Goal: Register for event/course

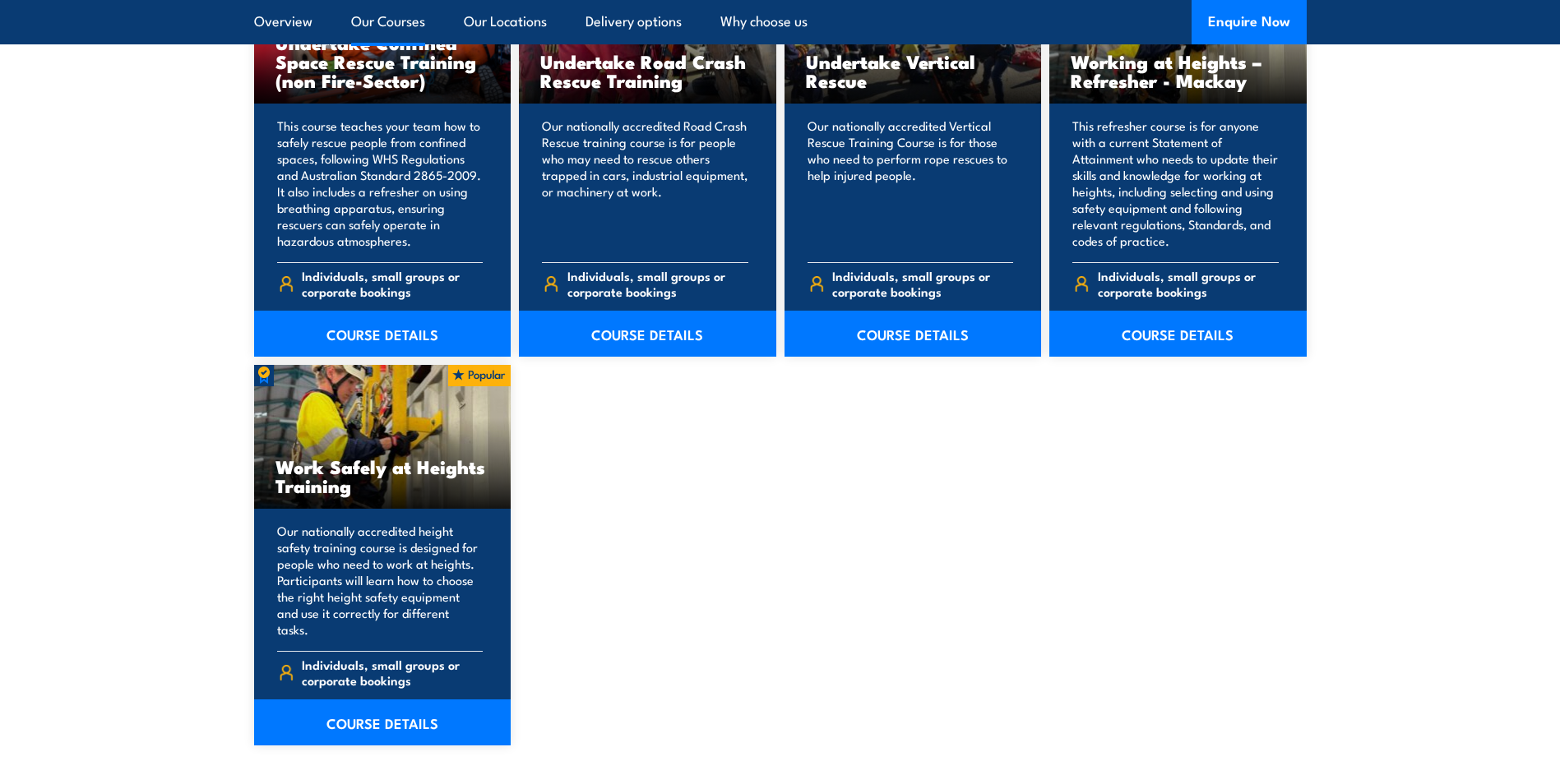
scroll to position [1891, 0]
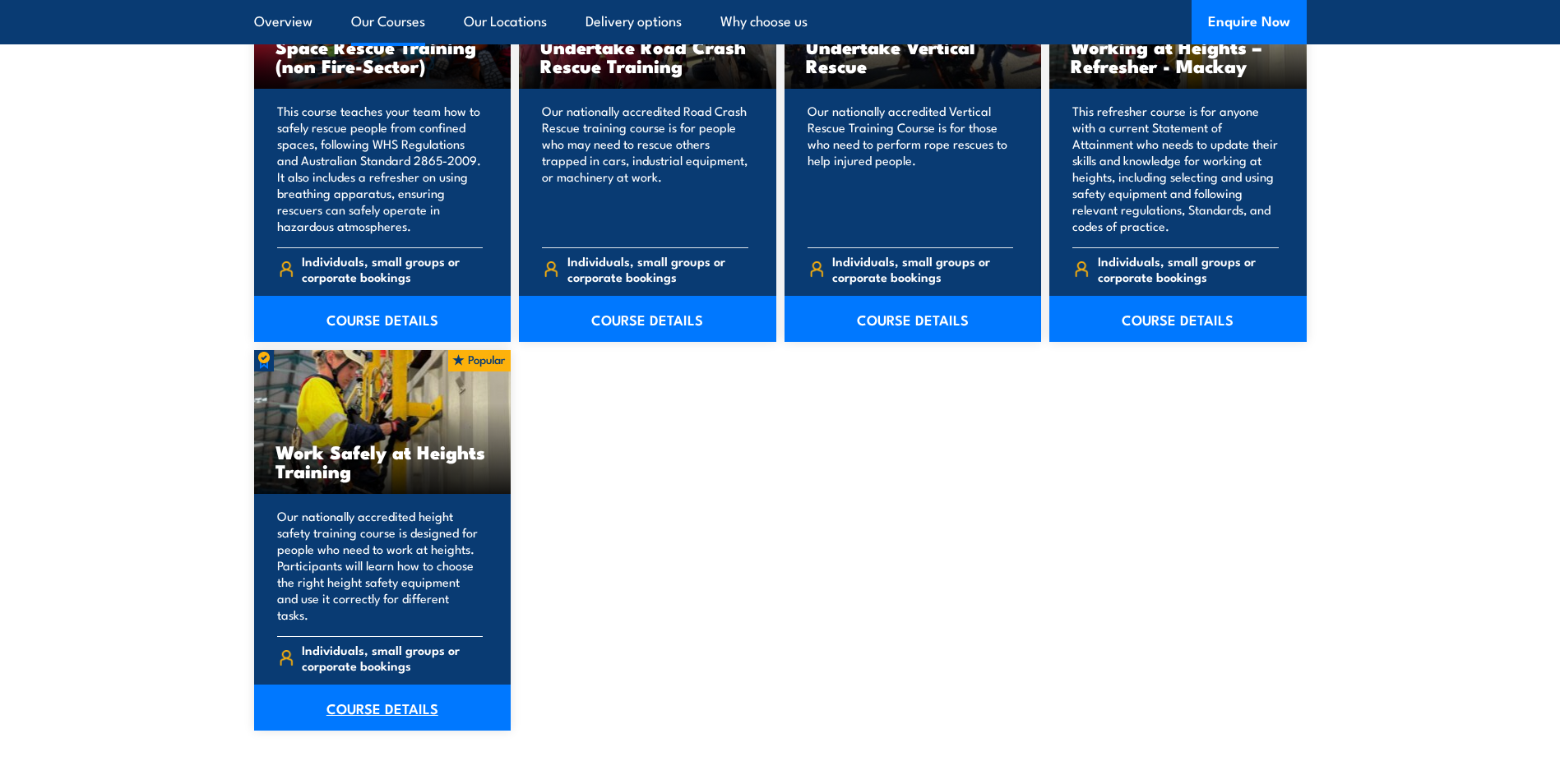
click at [388, 697] on link "COURSE DETAILS" at bounding box center [383, 708] width 257 height 46
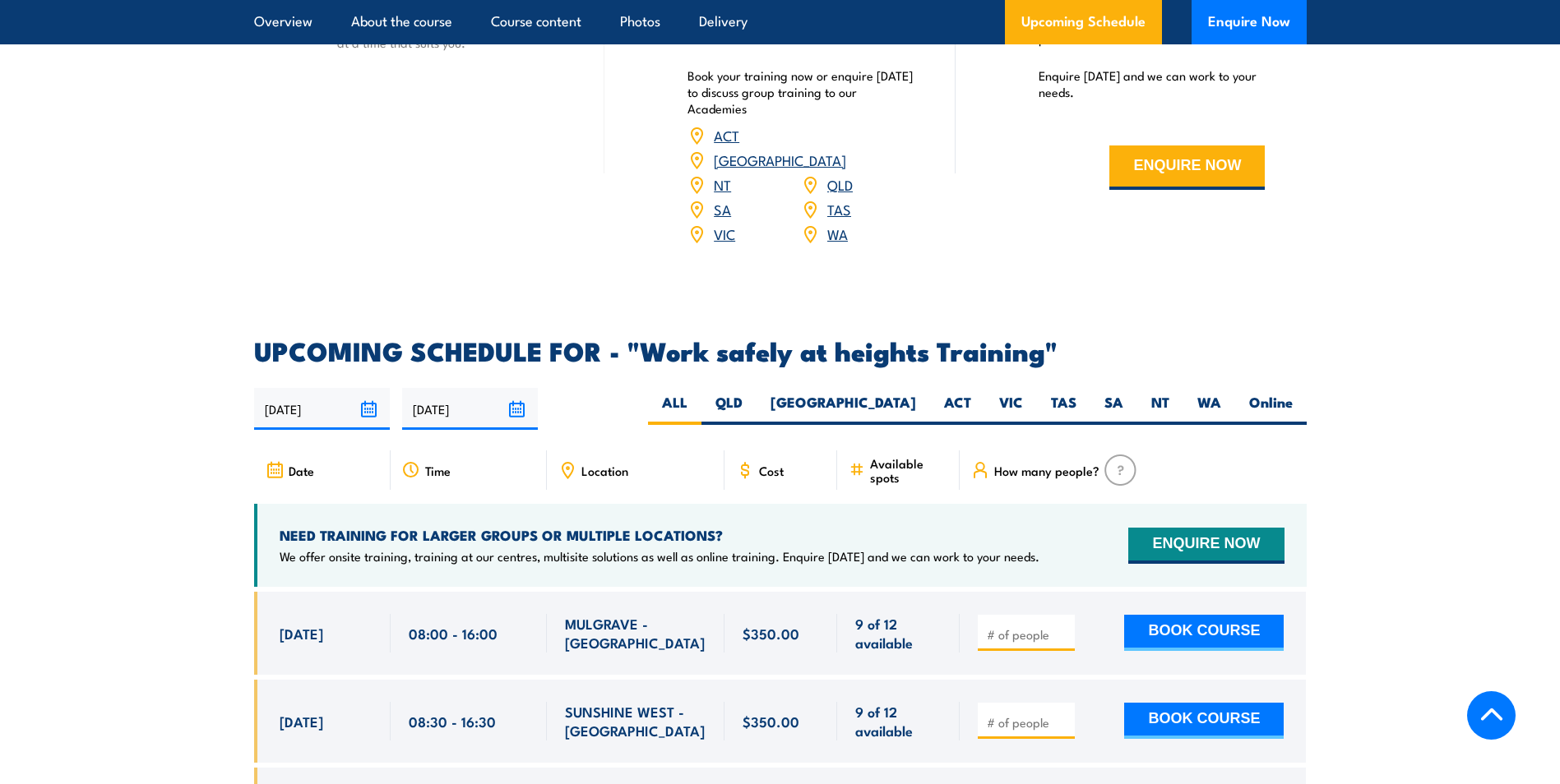
scroll to position [2548, 0]
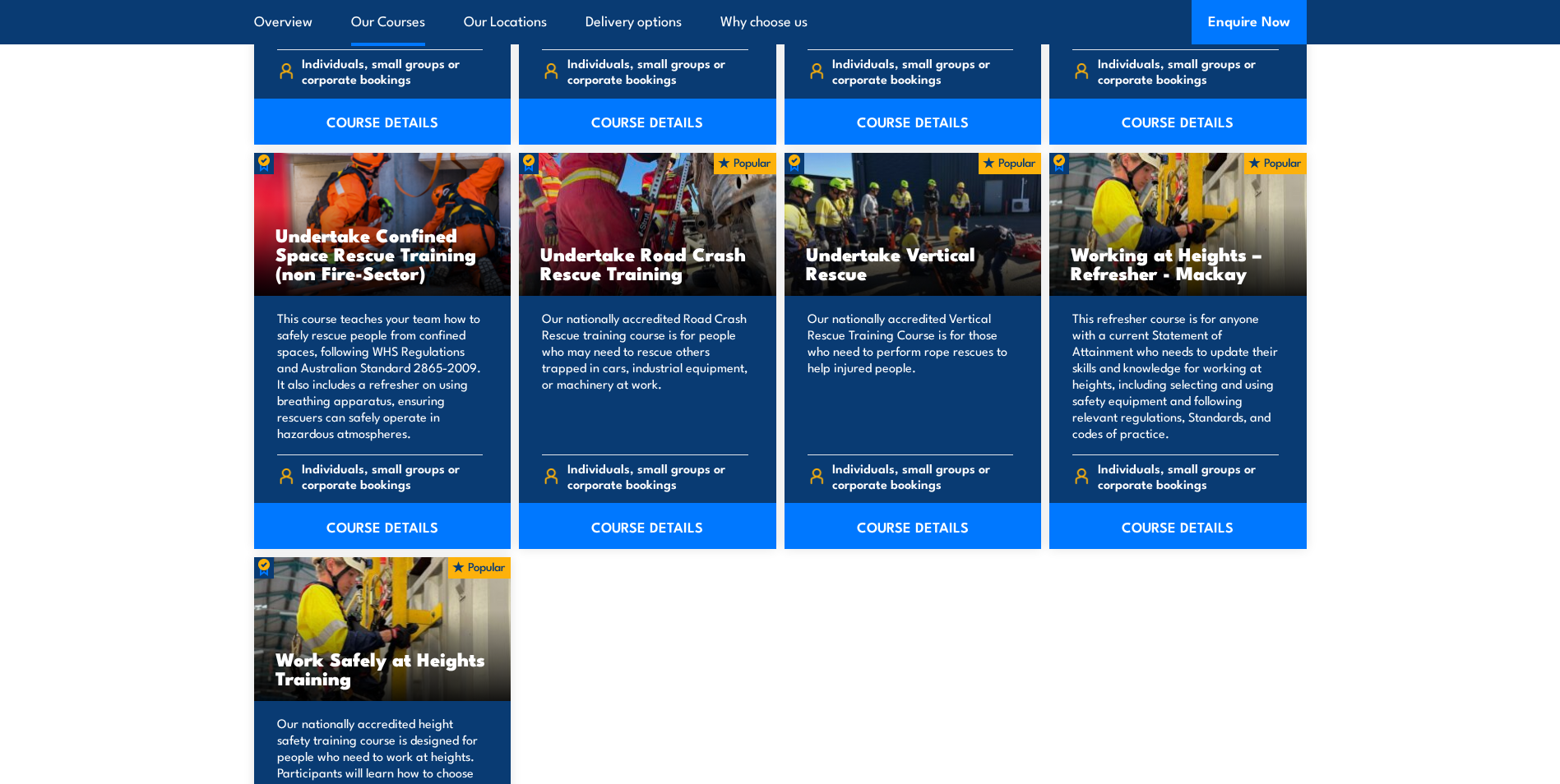
scroll to position [1891, 0]
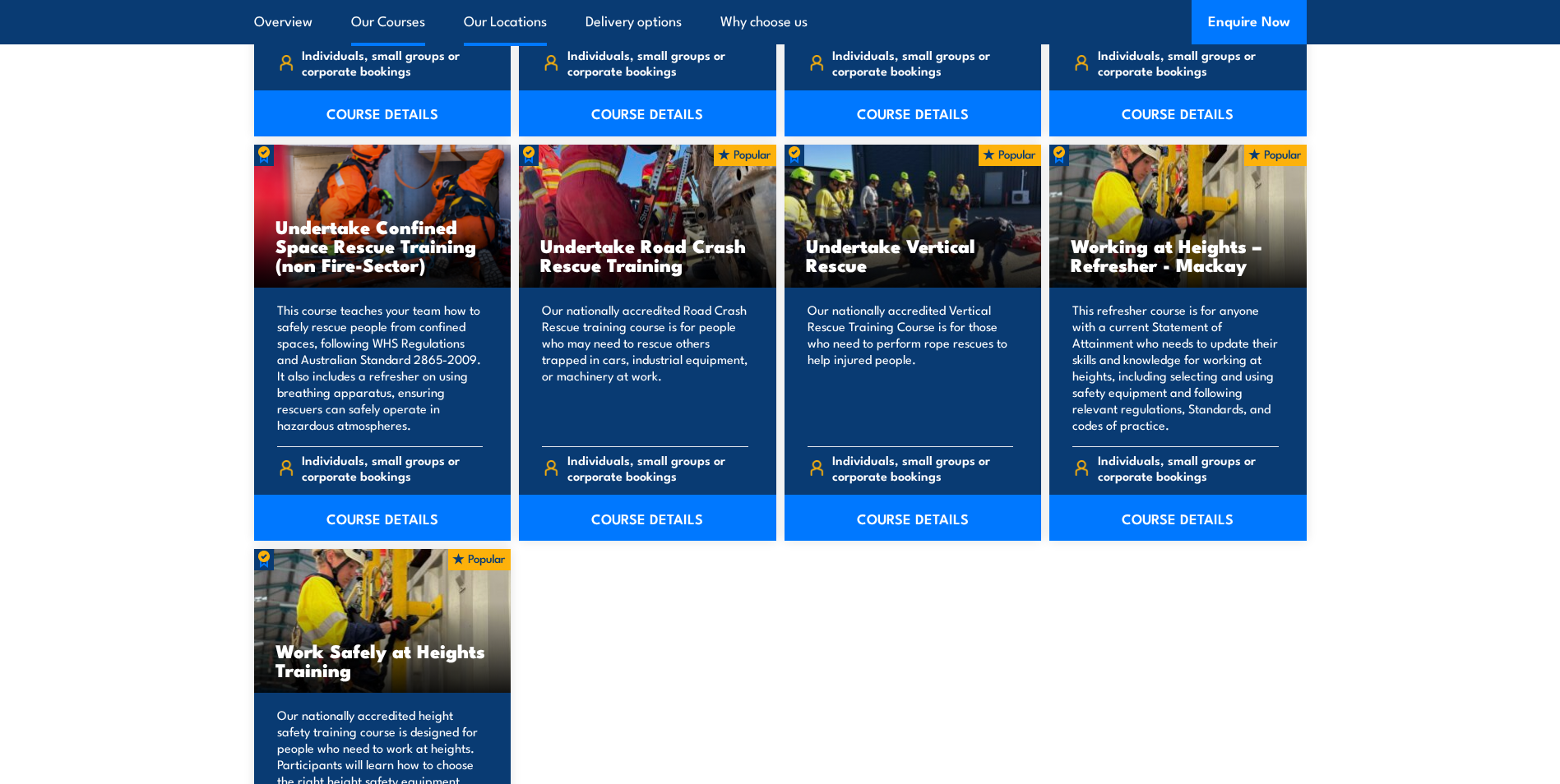
scroll to position [2137, 0]
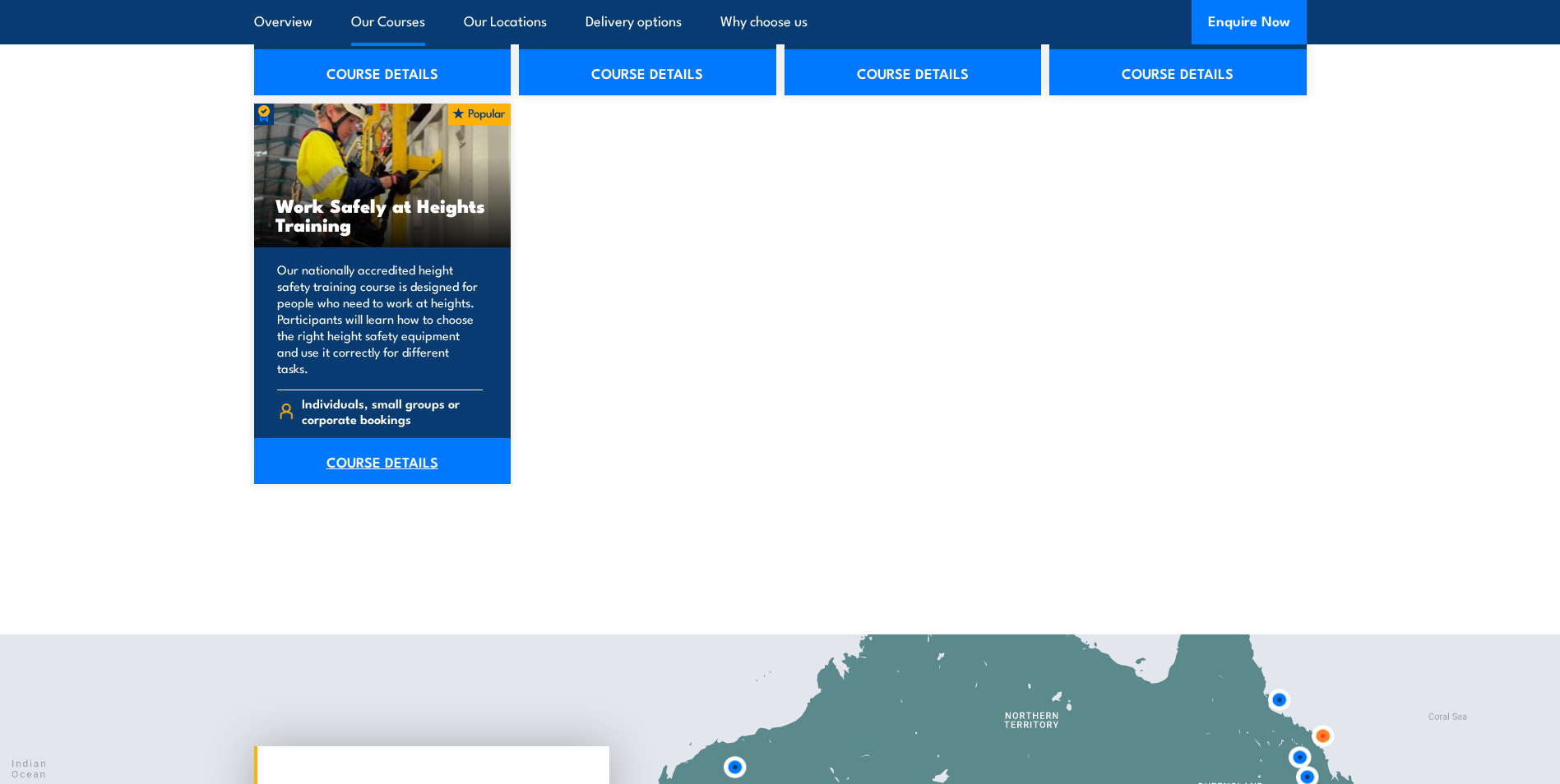
click at [396, 438] on link "COURSE DETAILS" at bounding box center [383, 461] width 257 height 46
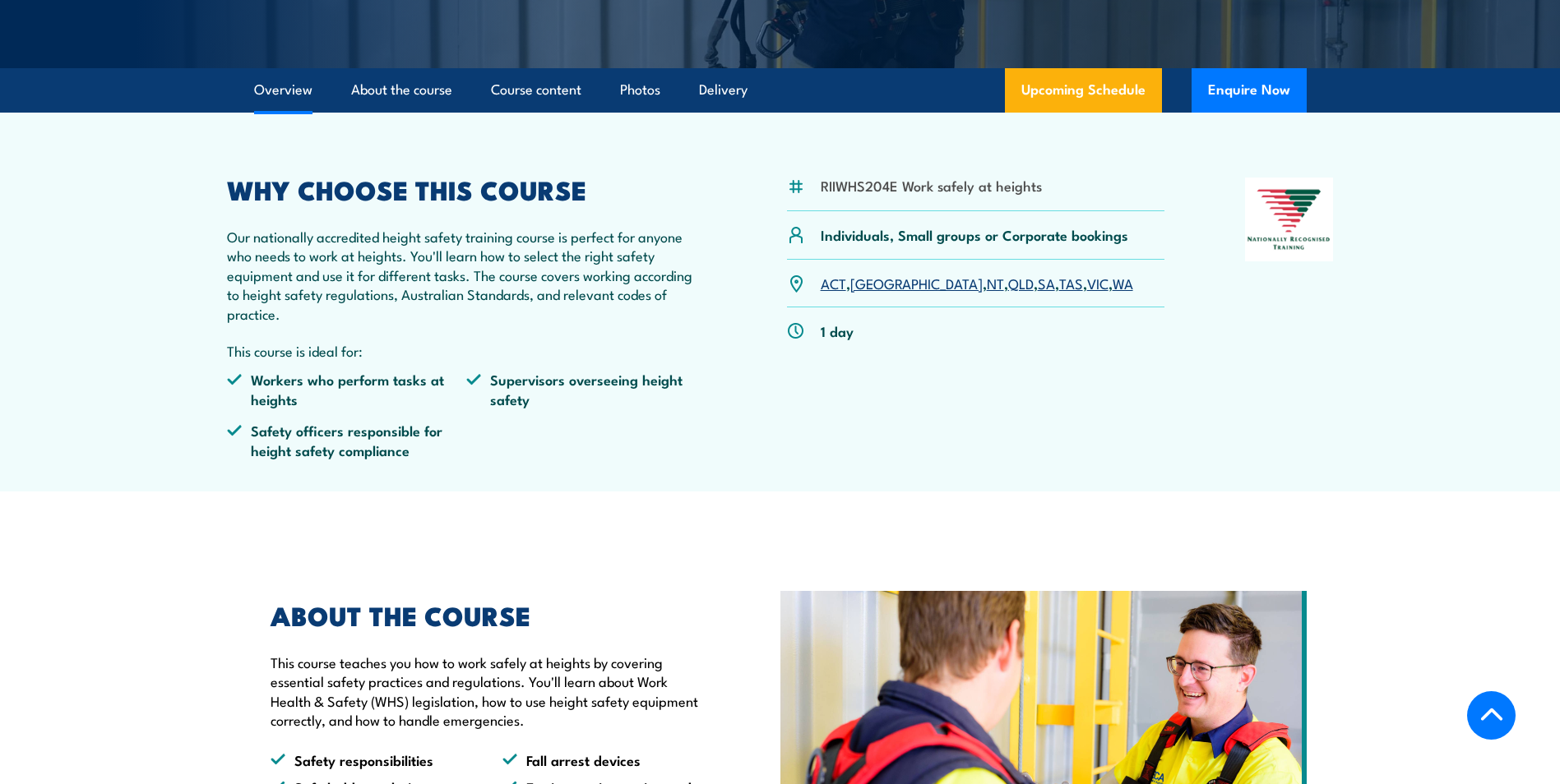
scroll to position [329, 0]
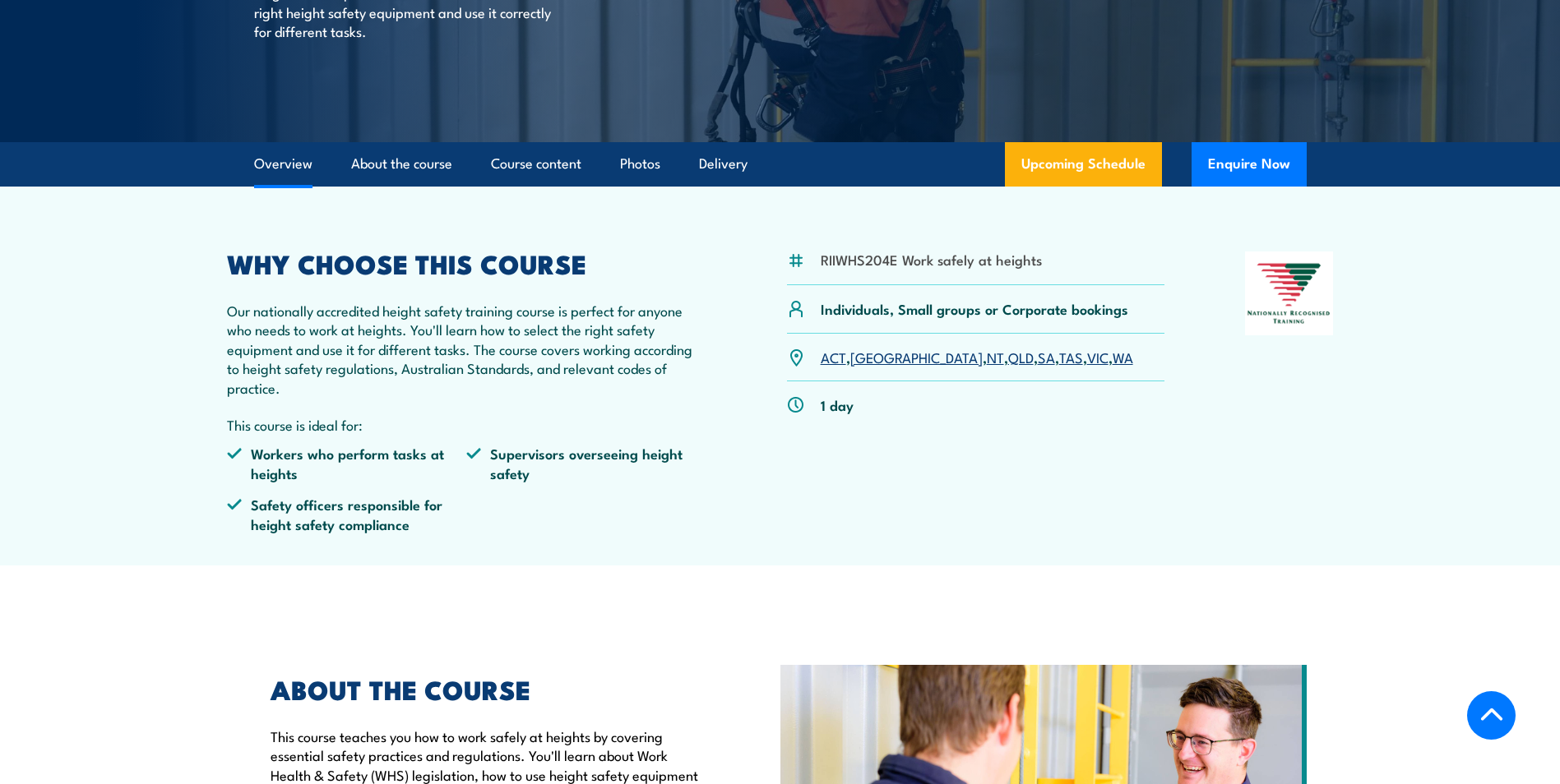
click at [1008, 357] on link "QLD" at bounding box center [1020, 357] width 25 height 19
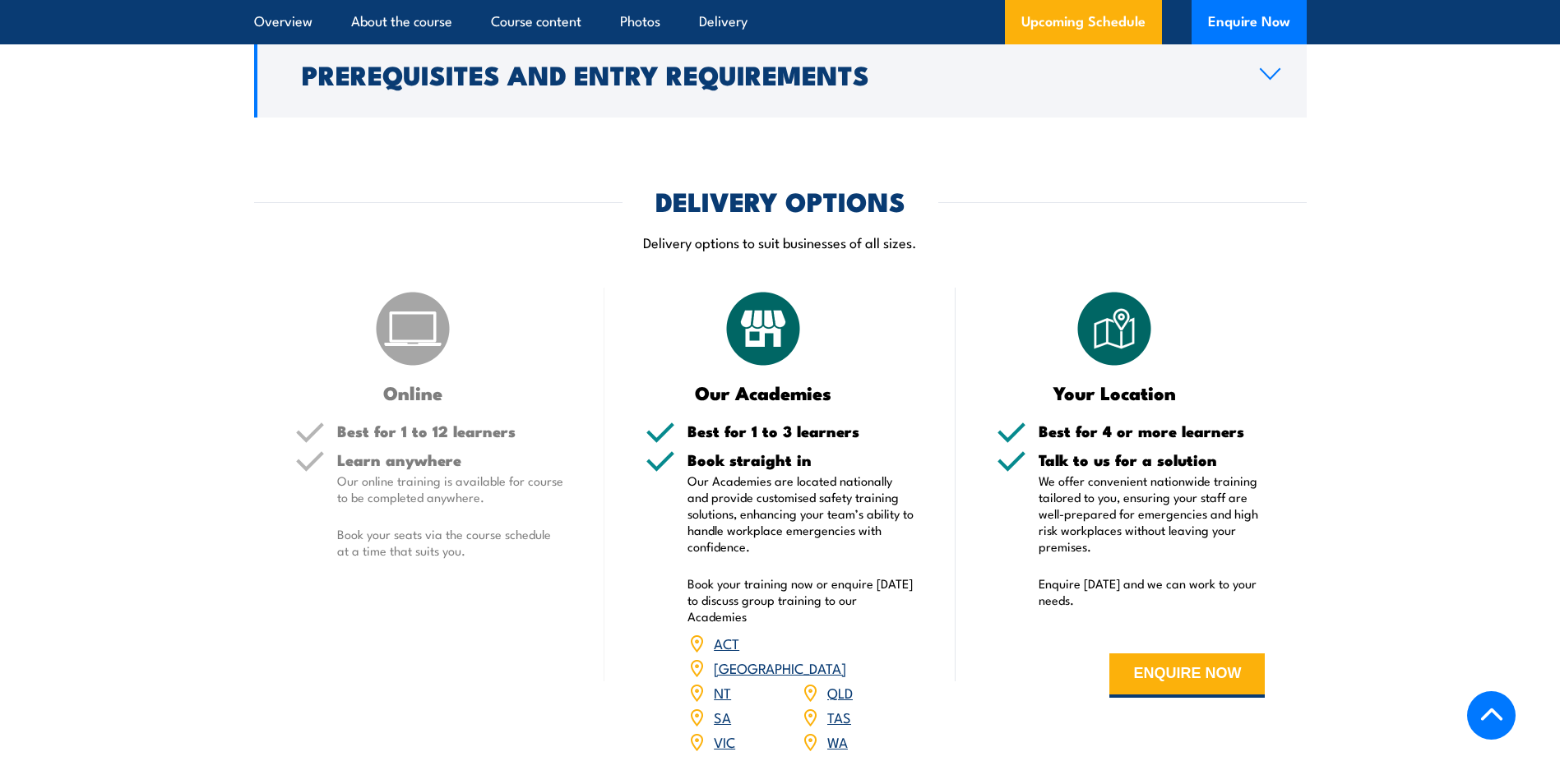
scroll to position [1301, 0]
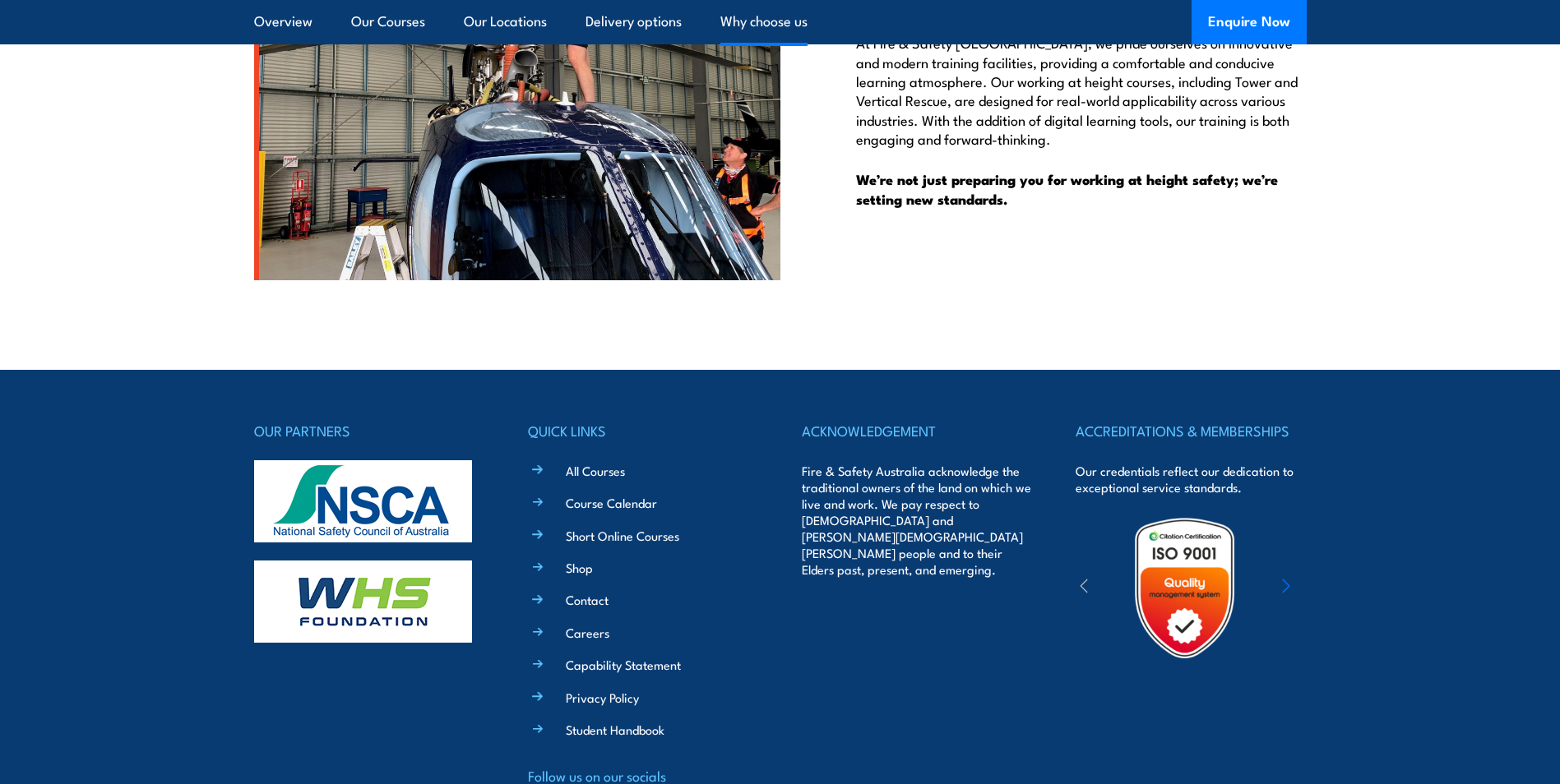
scroll to position [4551, 0]
